Goal: Task Accomplishment & Management: Use online tool/utility

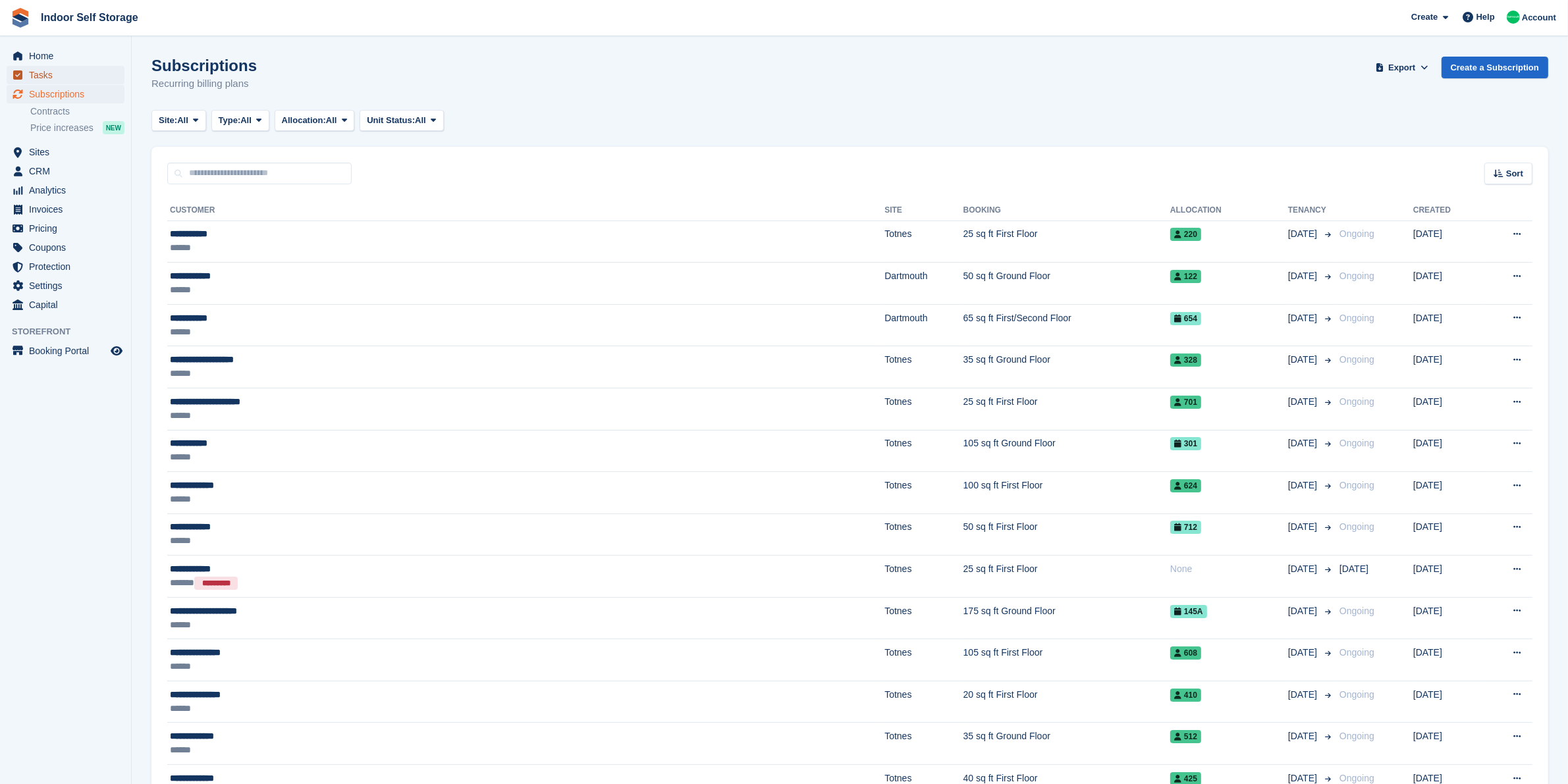
click at [31, 74] on span "Tasks" at bounding box center [69, 75] width 79 height 18
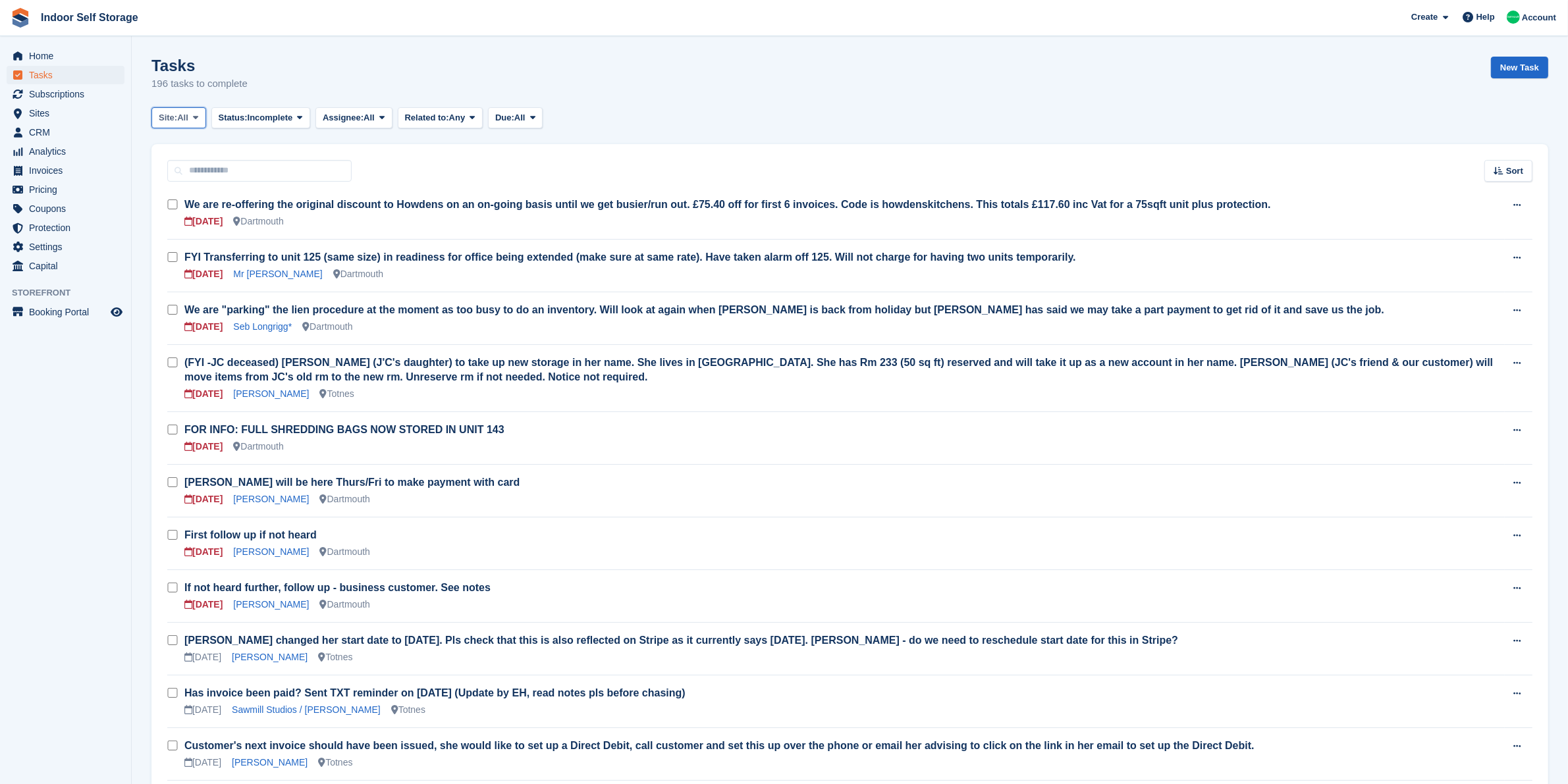
click at [189, 120] on button "Site: All" at bounding box center [179, 118] width 55 height 22
click at [187, 197] on link "Totnes" at bounding box center [214, 196] width 114 height 24
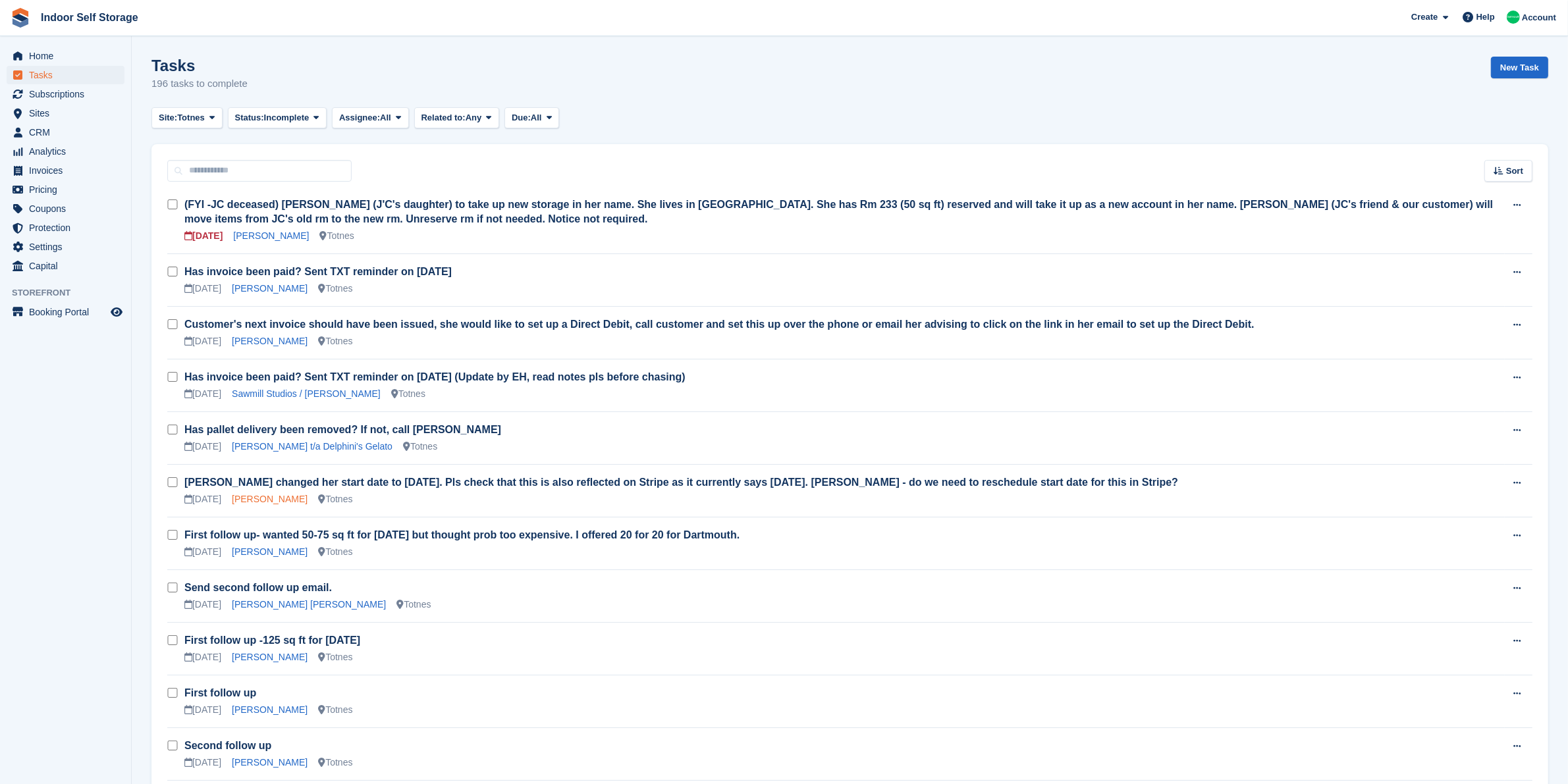
click at [262, 502] on link "[PERSON_NAME]" at bounding box center [270, 498] width 76 height 10
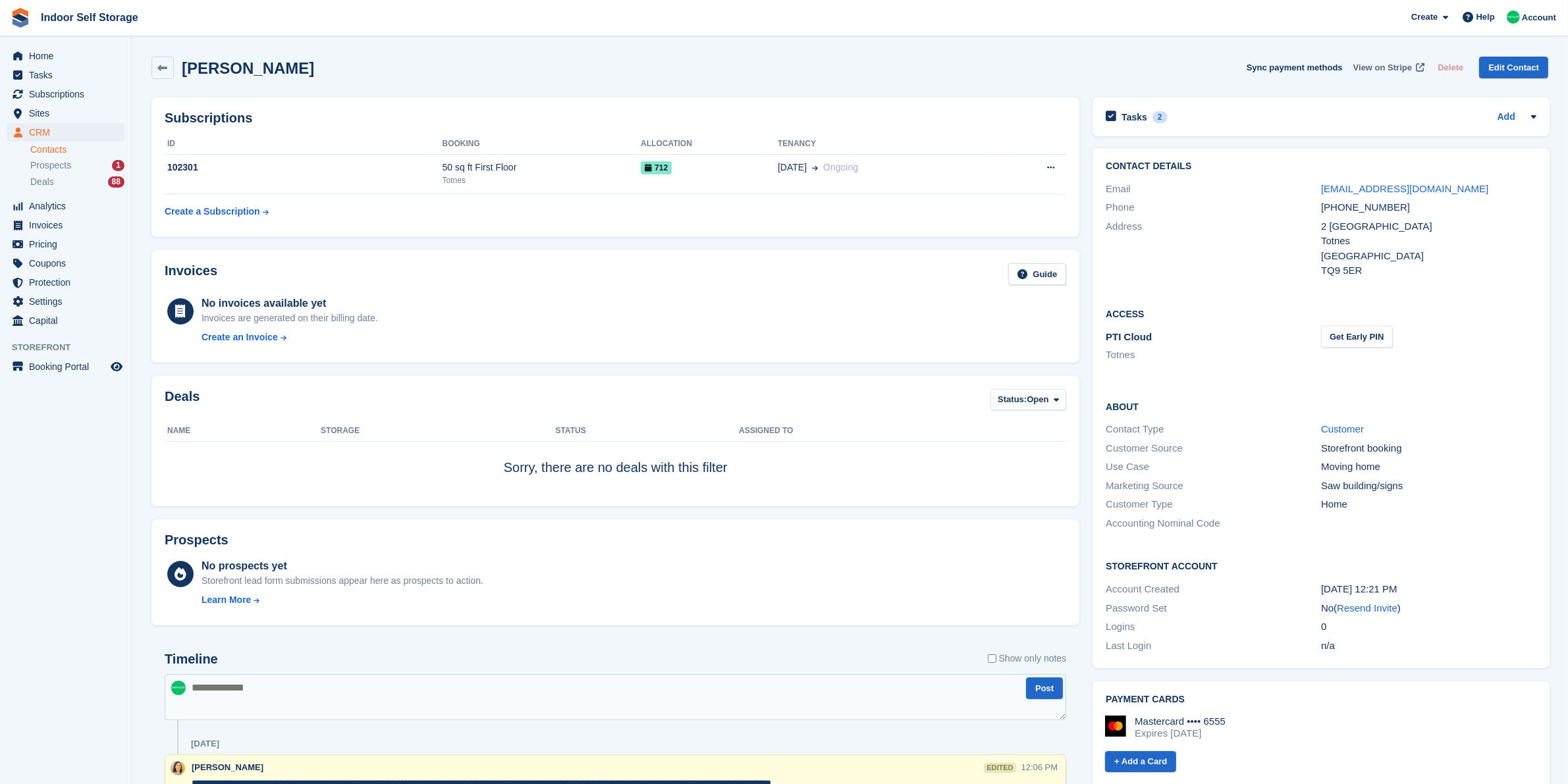
click at [1374, 66] on span "View on Stripe" at bounding box center [1383, 68] width 59 height 13
